Goal: Transaction & Acquisition: Subscribe to service/newsletter

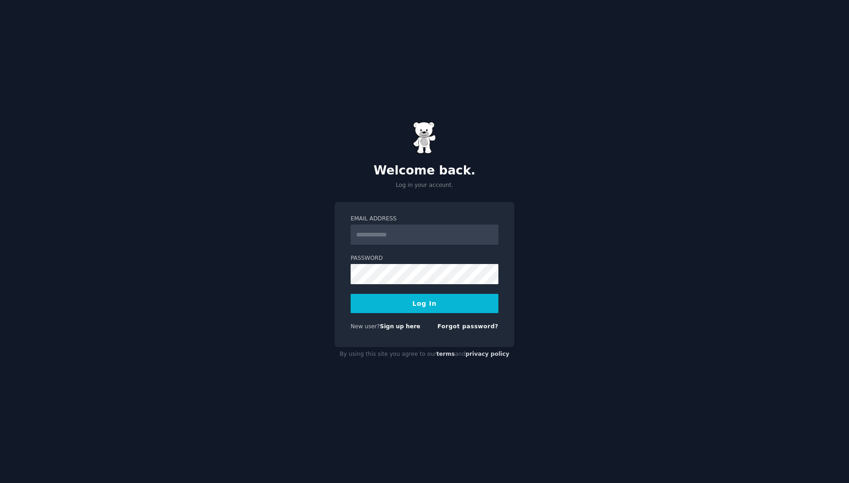
click at [420, 236] on input "Email Address" at bounding box center [424, 234] width 148 height 20
click at [384, 322] on form "Email Address Password Log In New user? Sign up here Forgot password?" at bounding box center [424, 274] width 148 height 119
click at [384, 325] on link "Sign up here" at bounding box center [400, 326] width 40 height 6
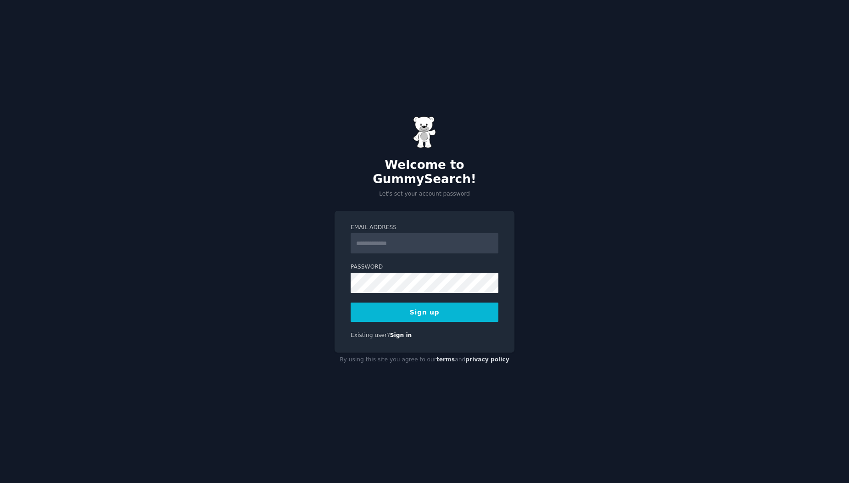
click at [456, 245] on input "Email Address" at bounding box center [424, 243] width 148 height 20
type input "**********"
click at [443, 263] on label "Password" at bounding box center [424, 267] width 148 height 8
click at [423, 304] on button "Sign up" at bounding box center [424, 311] width 148 height 19
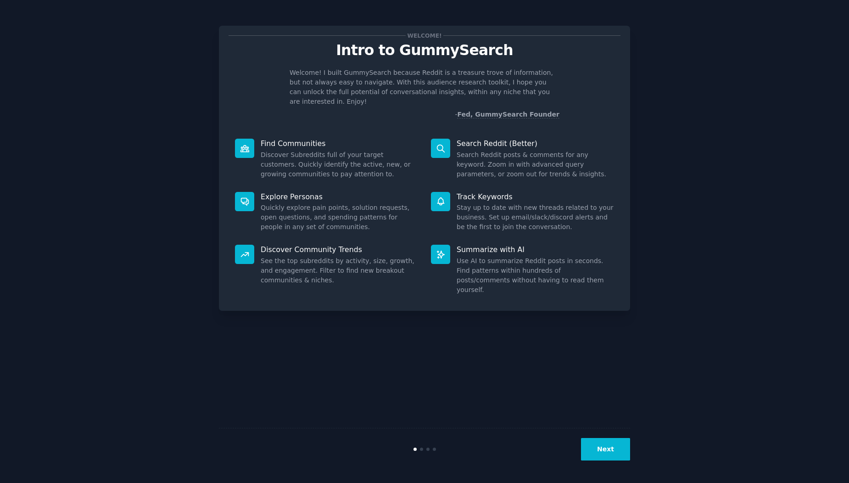
click at [600, 445] on button "Next" at bounding box center [605, 449] width 49 height 22
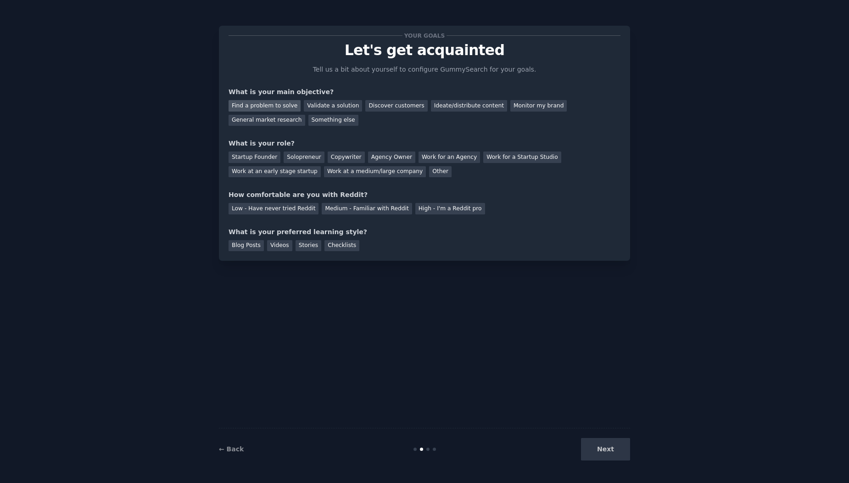
click at [266, 107] on div "Find a problem to solve" at bounding box center [264, 105] width 72 height 11
click at [316, 108] on div "Validate a solution" at bounding box center [333, 105] width 58 height 11
click at [278, 107] on div "Find a problem to solve" at bounding box center [264, 105] width 72 height 11
click at [295, 161] on div "Solopreneur" at bounding box center [303, 156] width 40 height 11
click at [303, 208] on div "Low - Have never tried Reddit" at bounding box center [273, 208] width 90 height 11
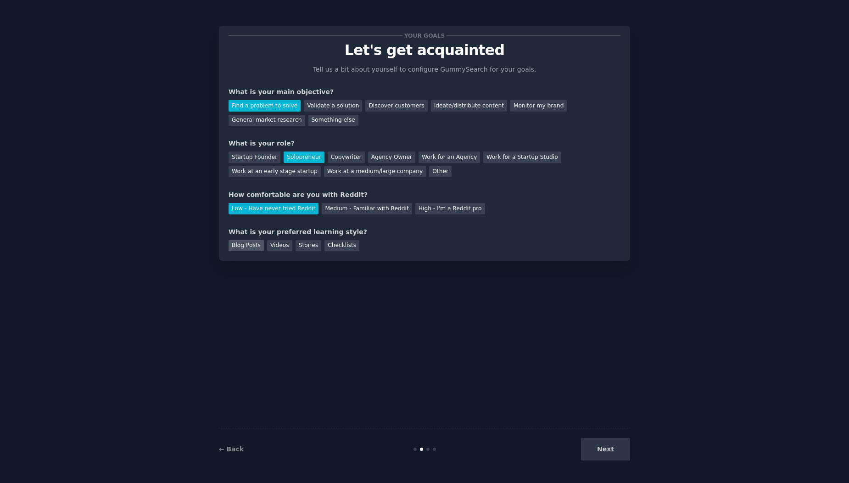
click at [251, 246] on div "Blog Posts" at bounding box center [245, 245] width 35 height 11
click at [277, 246] on div "Videos" at bounding box center [279, 245] width 25 height 11
click at [316, 250] on div "Blog Posts Videos Stories Checklists" at bounding box center [424, 244] width 392 height 15
drag, startPoint x: 328, startPoint y: 248, endPoint x: 318, endPoint y: 250, distance: 10.2
click at [327, 248] on div "Checklists" at bounding box center [341, 245] width 35 height 11
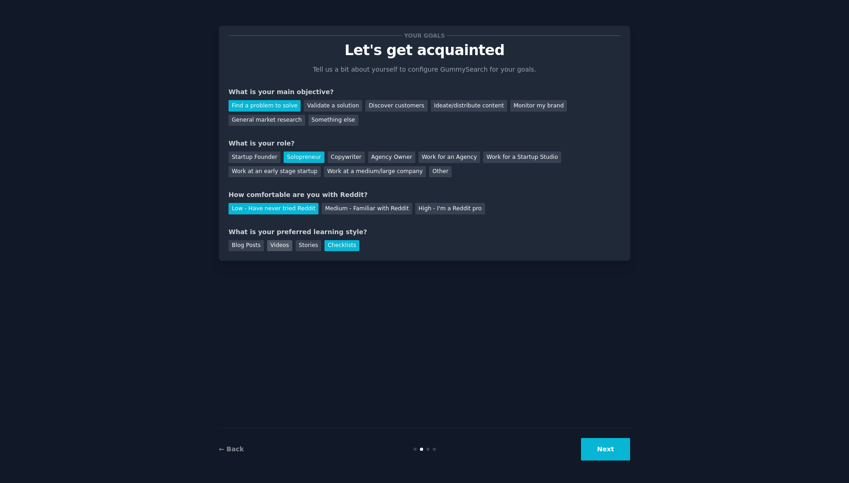
click at [286, 247] on div "Videos" at bounding box center [279, 245] width 25 height 11
click at [249, 245] on div "Blog Posts" at bounding box center [245, 245] width 35 height 11
click at [599, 444] on button "Next" at bounding box center [605, 449] width 49 height 22
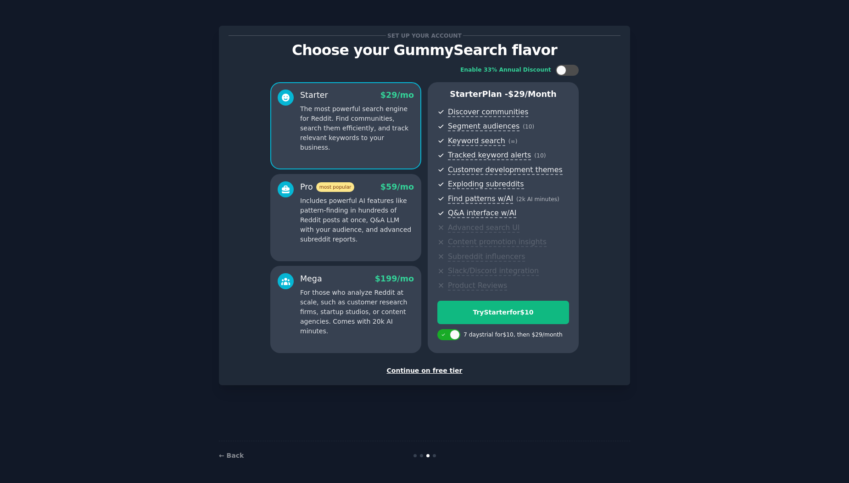
click at [384, 202] on p "Includes powerful AI features like pattern-finding in hundreds of Reddit posts …" at bounding box center [357, 220] width 114 height 48
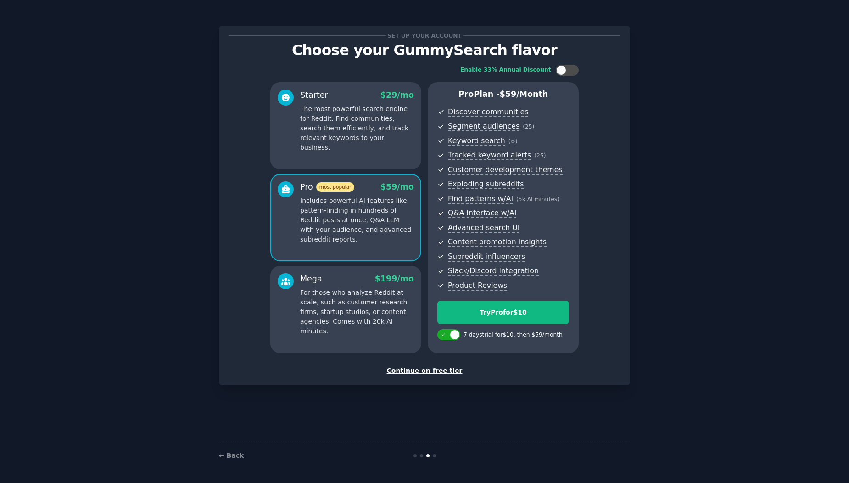
click at [379, 128] on p "The most powerful search engine for Reddit. Find communities, search them effic…" at bounding box center [357, 128] width 114 height 48
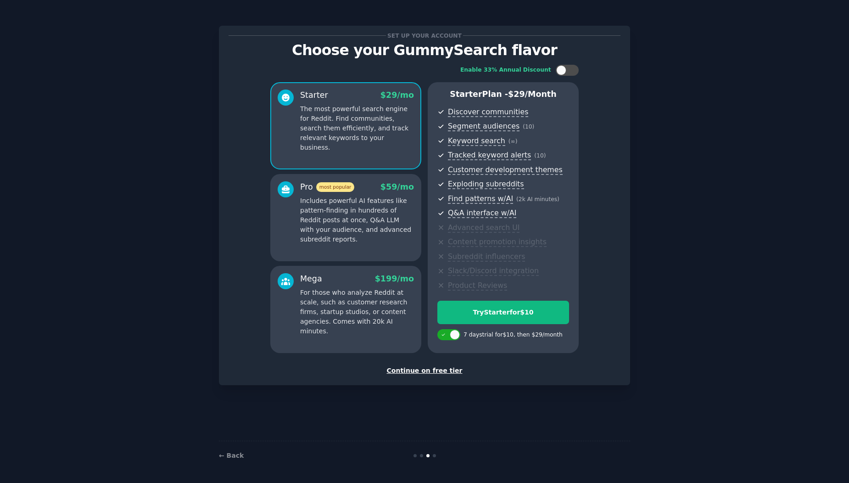
click at [341, 304] on p "For those who analyze Reddit at scale, such as customer research firms, startup…" at bounding box center [357, 312] width 114 height 48
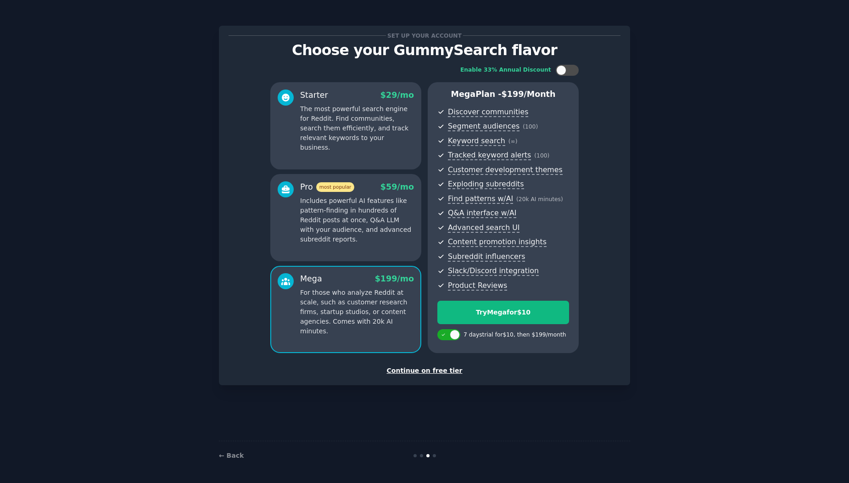
click at [372, 122] on p "The most powerful search engine for Reddit. Find communities, search them effic…" at bounding box center [357, 128] width 114 height 48
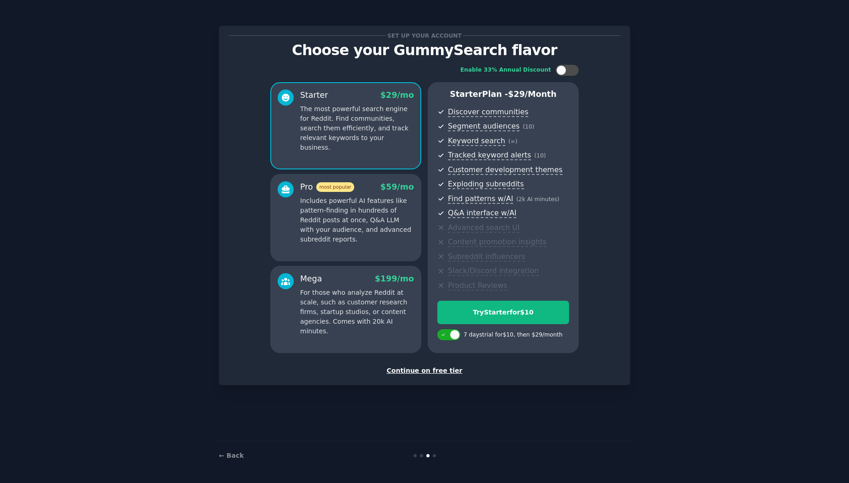
click at [367, 205] on p "Includes powerful AI features like pattern-finding in hundreds of Reddit posts …" at bounding box center [357, 220] width 114 height 48
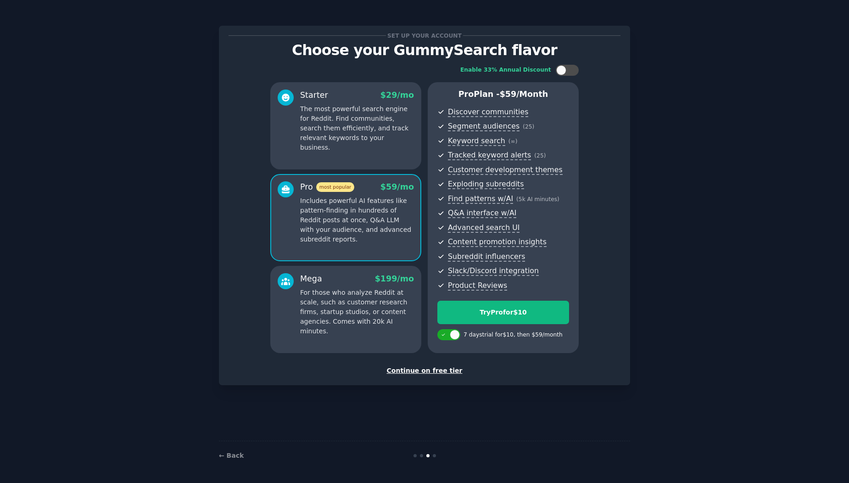
click at [353, 307] on p "For those who analyze Reddit at scale, such as customer research firms, startup…" at bounding box center [357, 312] width 114 height 48
click at [353, 212] on p "Includes powerful AI features like pattern-finding in hundreds of Reddit posts …" at bounding box center [357, 220] width 114 height 48
click at [354, 286] on div "Mega $ 199 /mo For those who analyze Reddit at scale, such as customer research…" at bounding box center [357, 304] width 114 height 63
click at [323, 111] on p "The most powerful search engine for Reddit. Find communities, search them effic…" at bounding box center [357, 128] width 114 height 48
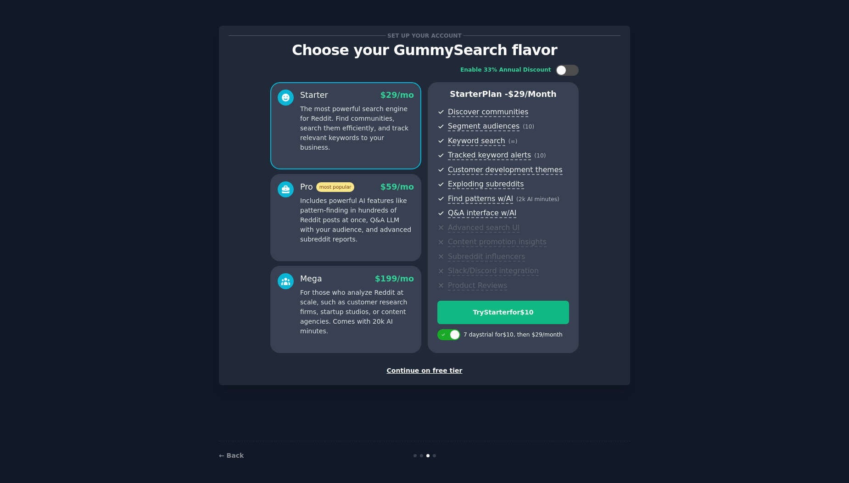
click at [313, 216] on p "Includes powerful AI features like pattern-finding in hundreds of Reddit posts …" at bounding box center [357, 220] width 114 height 48
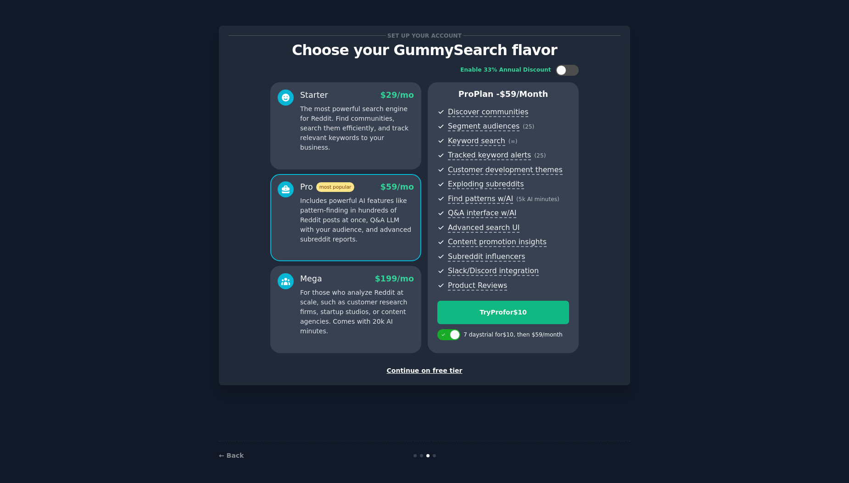
click at [553, 73] on div "Enable 33% Annual Discount" at bounding box center [519, 70] width 118 height 11
click at [566, 74] on div at bounding box center [566, 70] width 23 height 11
checkbox input "false"
click at [396, 290] on p "For those who analyze Reddit at scale, such as customer research firms, startup…" at bounding box center [357, 312] width 114 height 48
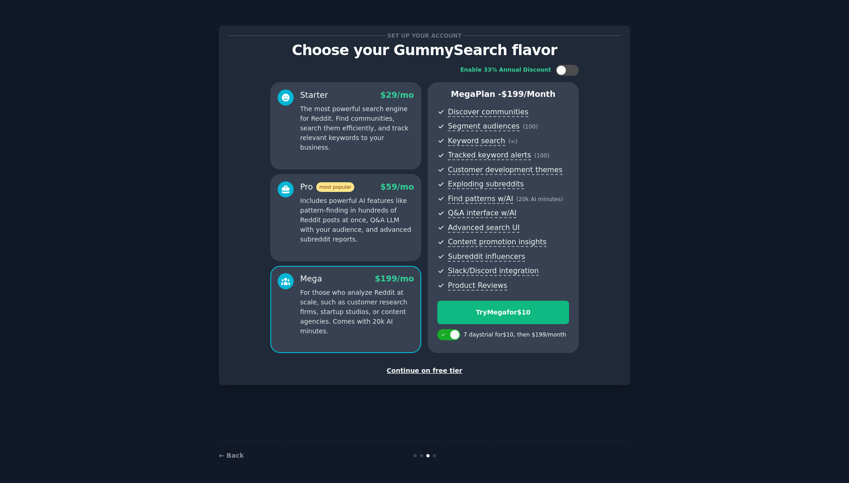
click at [393, 222] on p "Includes powerful AI features like pattern-finding in hundreds of Reddit posts …" at bounding box center [357, 220] width 114 height 48
click at [330, 311] on p "For those who analyze Reddit at scale, such as customer research firms, startup…" at bounding box center [357, 312] width 114 height 48
click at [346, 311] on p "For those who analyze Reddit at scale, such as customer research firms, startup…" at bounding box center [357, 312] width 114 height 48
click at [350, 216] on p "Includes powerful AI features like pattern-finding in hundreds of Reddit posts …" at bounding box center [357, 220] width 114 height 48
click at [352, 293] on p "For those who analyze Reddit at scale, such as customer research firms, startup…" at bounding box center [357, 312] width 114 height 48
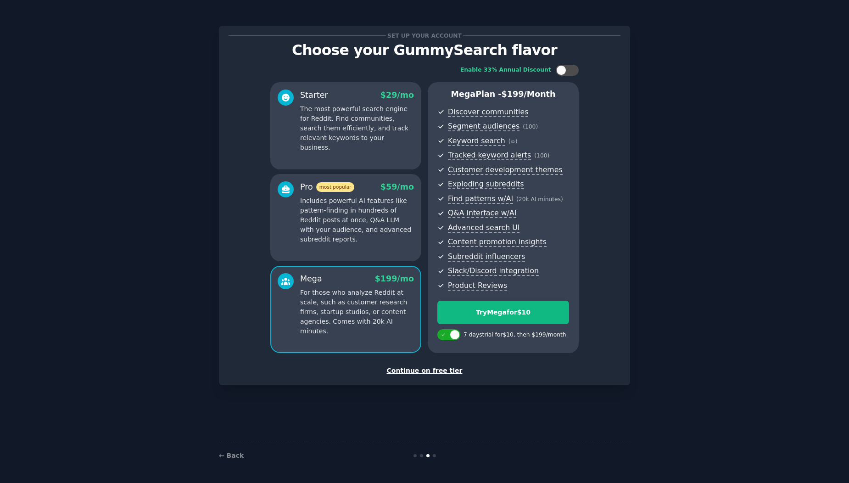
click at [361, 244] on div "Pro most popular $ 59 /mo Includes powerful AI features like pattern-finding in…" at bounding box center [345, 217] width 151 height 87
click at [353, 296] on p "For those who analyze Reddit at scale, such as customer research firms, startup…" at bounding box center [357, 312] width 114 height 48
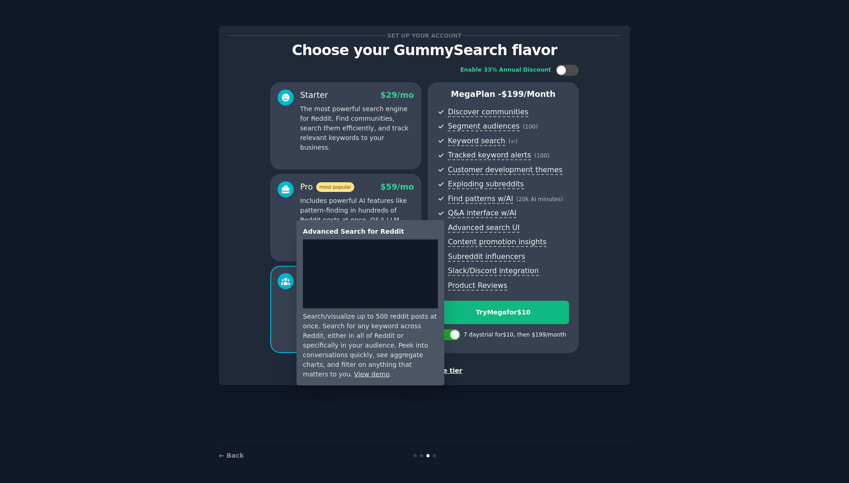
click at [337, 219] on p "Includes powerful AI features like pattern-finding in hundreds of Reddit posts …" at bounding box center [357, 220] width 114 height 48
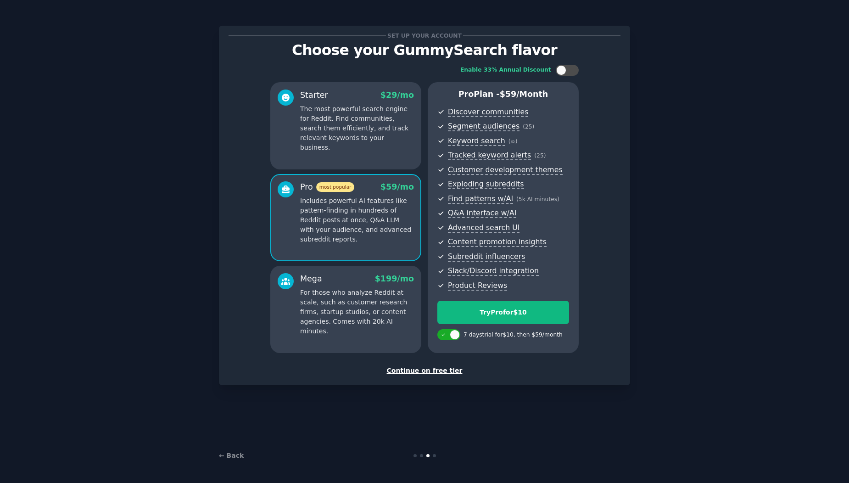
click at [382, 333] on div "Mega $ 199 /mo For those who analyze Reddit at scale, such as customer research…" at bounding box center [345, 309] width 151 height 87
click at [355, 237] on p "Includes powerful AI features like pattern-finding in hundreds of Reddit posts …" at bounding box center [357, 220] width 114 height 48
click at [354, 294] on p "For those who analyze Reddit at scale, such as customer research firms, startup…" at bounding box center [357, 312] width 114 height 48
click at [363, 244] on div "Pro most popular $ 59 /mo Includes powerful AI features like pattern-finding in…" at bounding box center [345, 217] width 151 height 87
click at [363, 290] on p "For those who analyze Reddit at scale, such as customer research firms, startup…" at bounding box center [357, 312] width 114 height 48
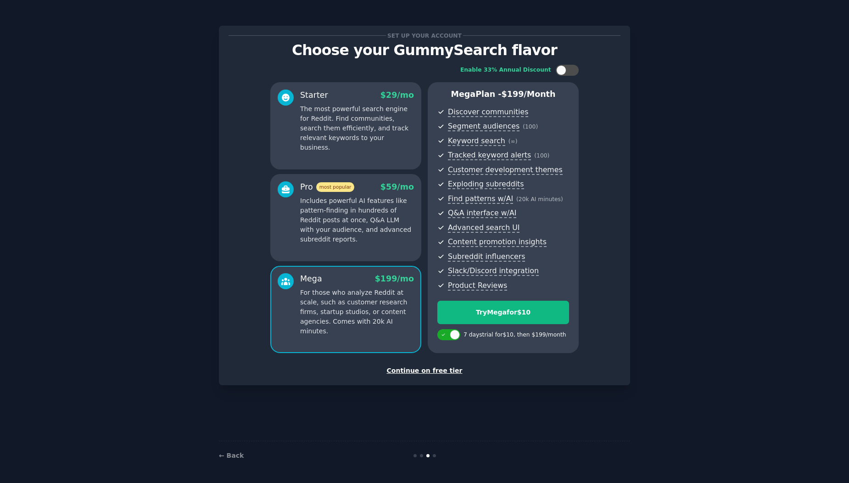
click at [366, 235] on p "Includes powerful AI features like pattern-finding in hundreds of Reddit posts …" at bounding box center [357, 220] width 114 height 48
click at [368, 305] on p "For those who analyze Reddit at scale, such as customer research firms, startup…" at bounding box center [357, 312] width 114 height 48
click at [515, 313] on div "Try Mega for $10" at bounding box center [503, 312] width 131 height 10
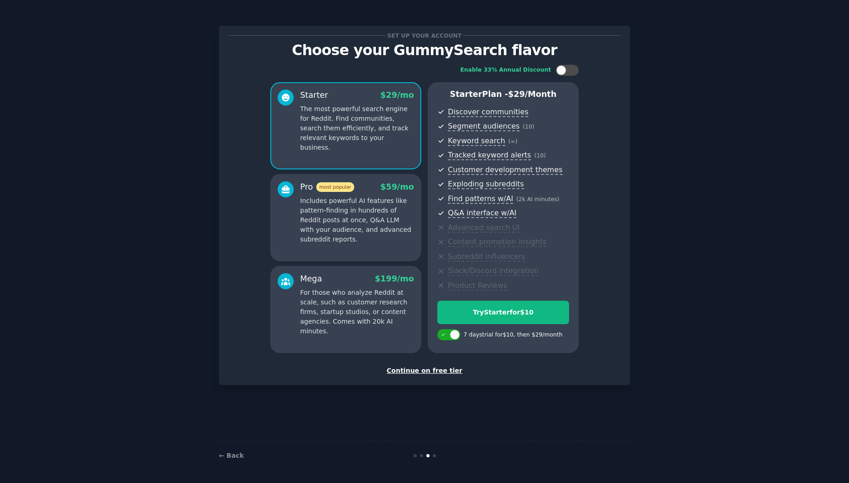
click at [328, 224] on p "Includes powerful AI features like pattern-finding in hundreds of Reddit posts …" at bounding box center [357, 220] width 114 height 48
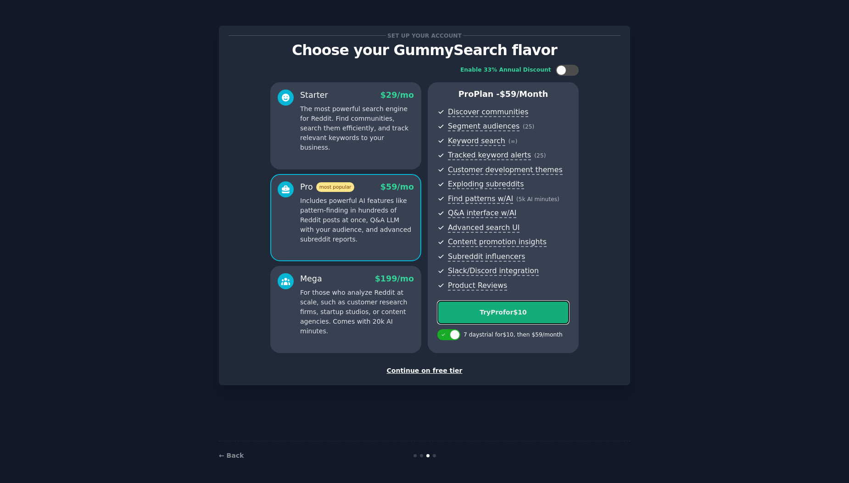
click at [530, 319] on button "Try Pro for $10" at bounding box center [503, 311] width 132 height 23
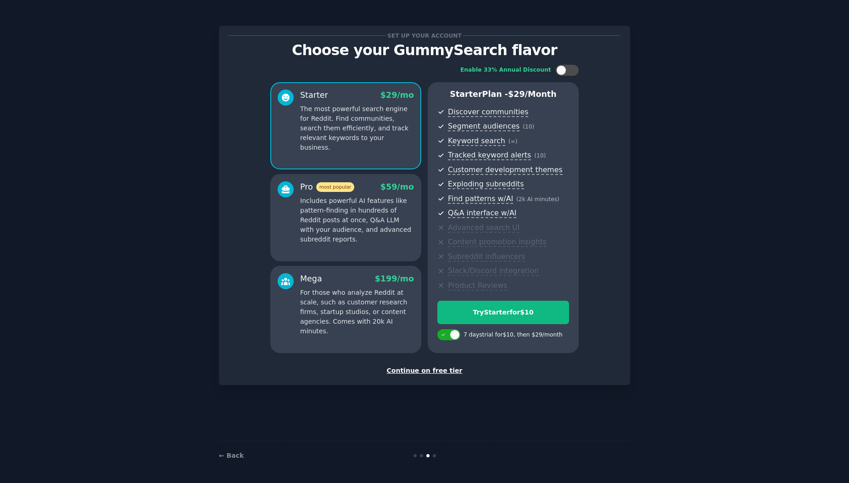
click at [383, 146] on div "Starter $ 29 /mo The most powerful search engine for Reddit. Find communities, …" at bounding box center [345, 125] width 151 height 87
click at [535, 306] on button "Try Starter for $10" at bounding box center [503, 311] width 132 height 23
